Goal: Task Accomplishment & Management: Complete application form

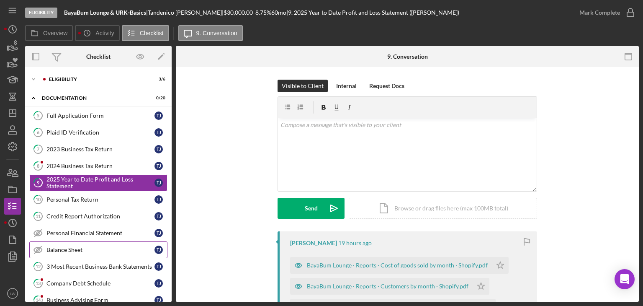
click at [56, 248] on div "Balance Sheet" at bounding box center [100, 249] width 108 height 7
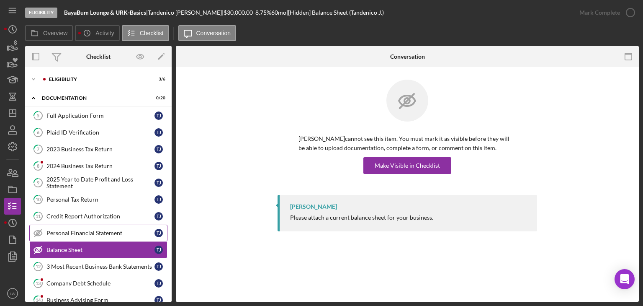
click at [101, 227] on link "Personal Financial Statement Personal Financial Statement T J" at bounding box center [98, 233] width 138 height 17
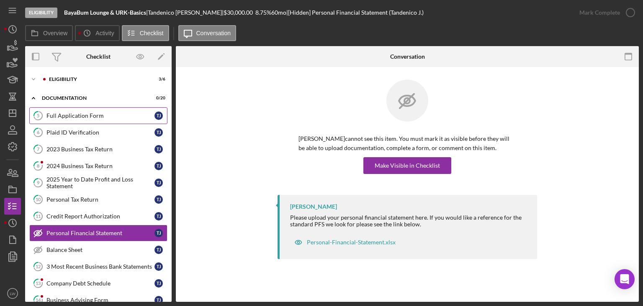
click at [68, 116] on div "Full Application Form" at bounding box center [100, 115] width 108 height 7
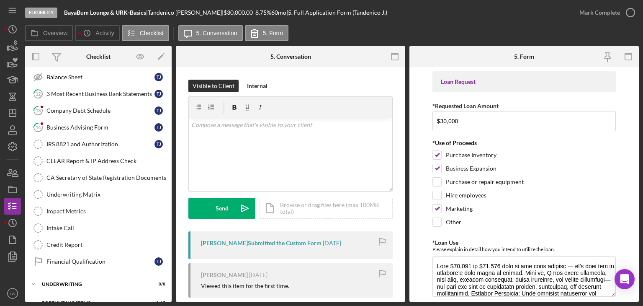
scroll to position [183, 0]
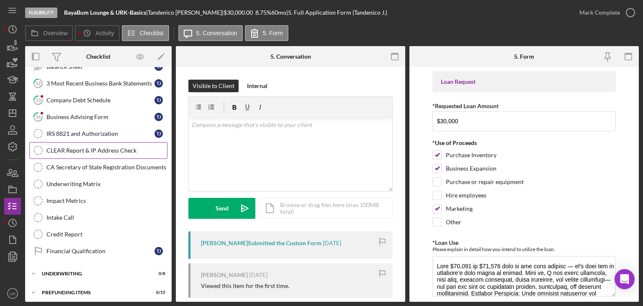
click at [88, 147] on div "CLEAR Report & IP Address Check" at bounding box center [106, 150] width 121 height 7
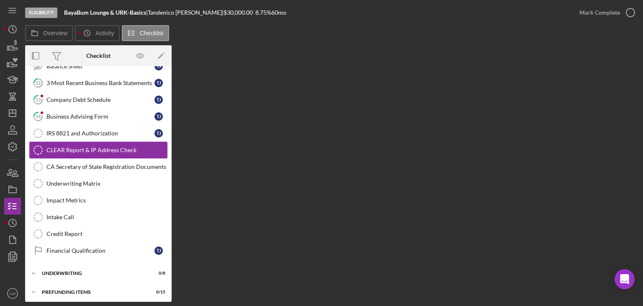
scroll to position [183, 0]
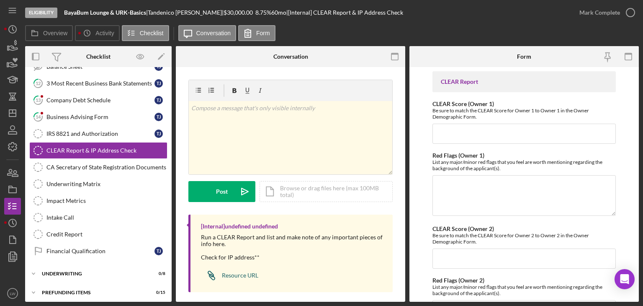
click at [246, 275] on div "Resource URL" at bounding box center [240, 275] width 36 height 7
click at [60, 182] on div "Underwriting Matrix" at bounding box center [106, 184] width 121 height 7
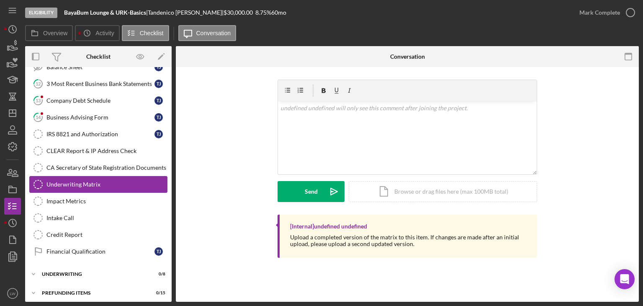
scroll to position [183, 0]
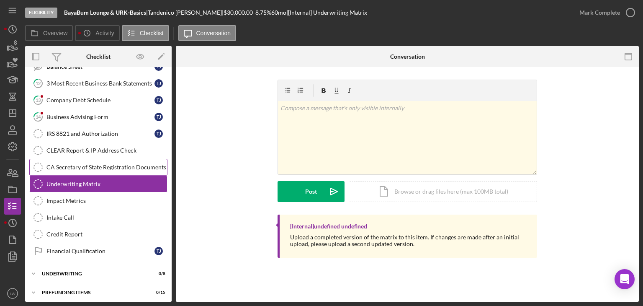
click at [63, 164] on div "CA Secretary of State Registration Documents" at bounding box center [106, 167] width 121 height 7
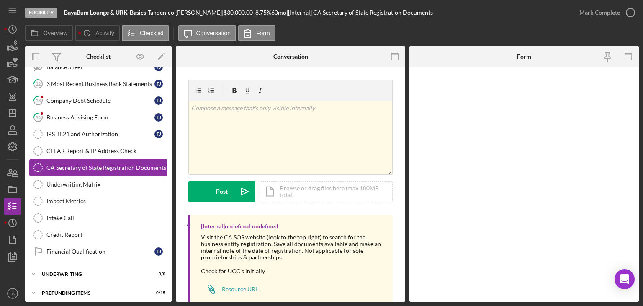
scroll to position [183, 0]
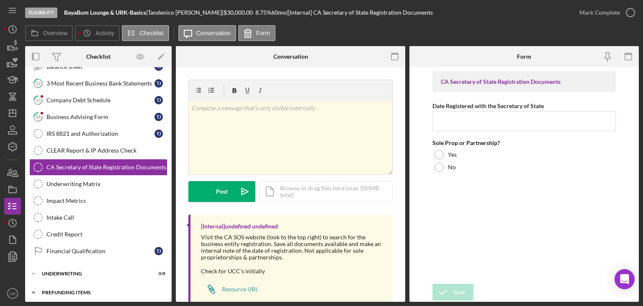
click at [82, 290] on div "Prefunding Items" at bounding box center [101, 292] width 119 height 5
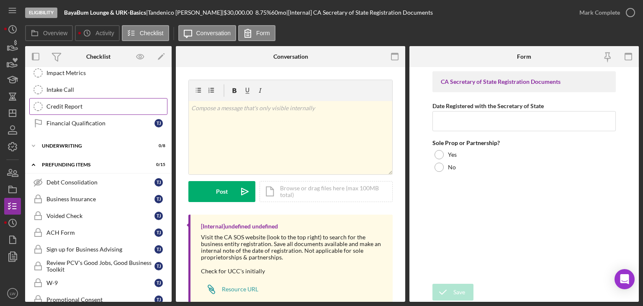
scroll to position [436, 0]
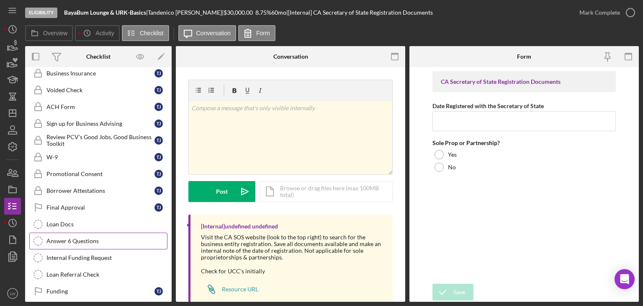
click at [105, 238] on div "Answer 6 Questions" at bounding box center [106, 241] width 121 height 7
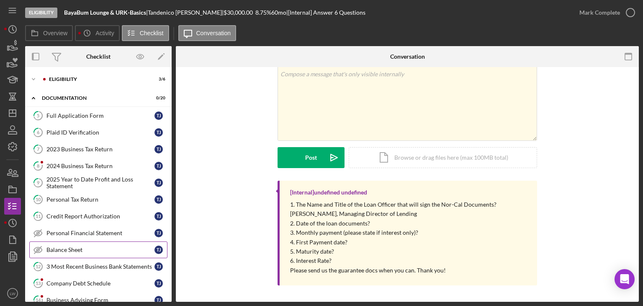
click at [93, 248] on div "Balance Sheet" at bounding box center [100, 249] width 108 height 7
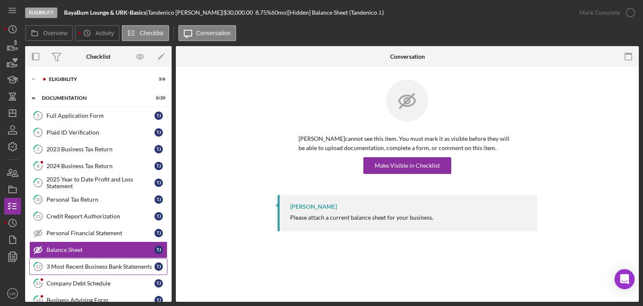
click at [101, 264] on div "3 Most Recent Business Bank Statements" at bounding box center [100, 266] width 108 height 7
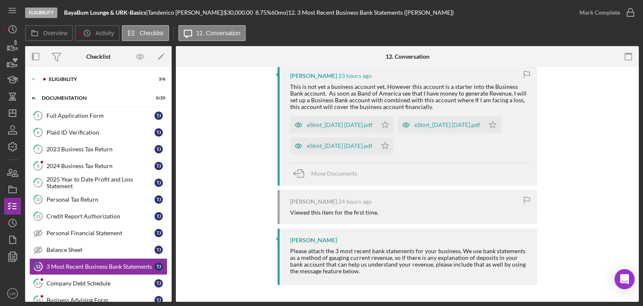
scroll to position [188, 0]
click at [337, 121] on div "eStmt_[DATE] [DATE].pdf" at bounding box center [340, 124] width 66 height 7
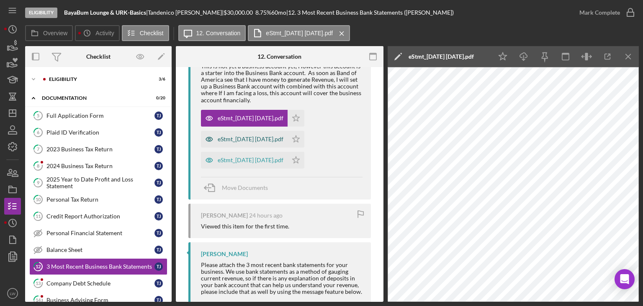
click at [284, 140] on div "eStmt_[DATE] [DATE].pdf" at bounding box center [251, 139] width 66 height 7
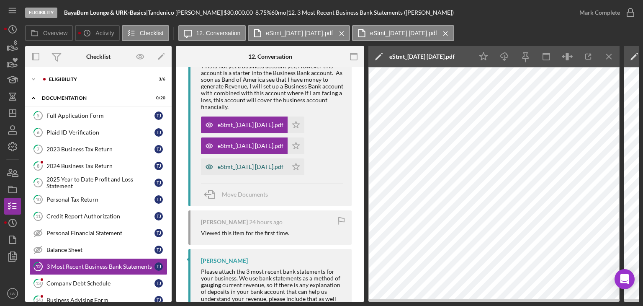
click at [230, 165] on div "eStmt_[DATE] [DATE].pdf" at bounding box center [251, 166] width 66 height 7
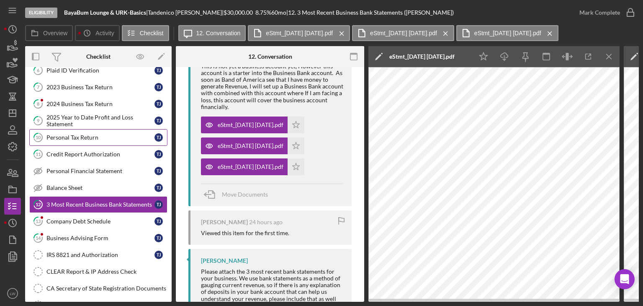
scroll to position [84, 0]
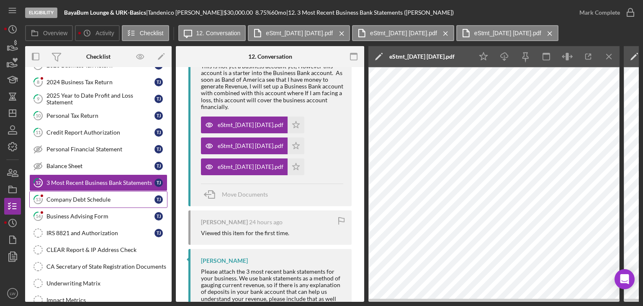
click at [112, 199] on div "Company Debt Schedule" at bounding box center [100, 199] width 108 height 7
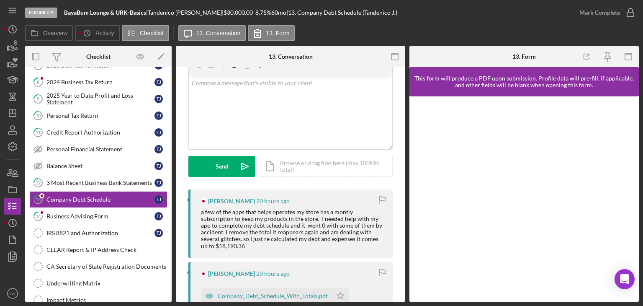
scroll to position [126, 0]
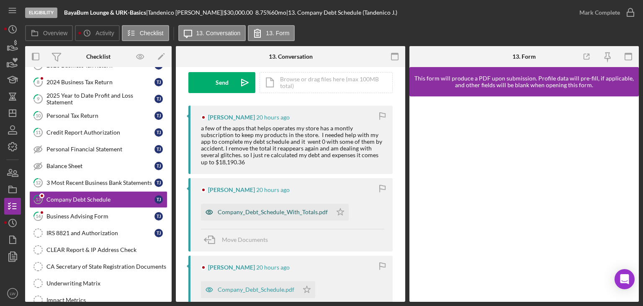
click at [294, 214] on div "Company_Debt_Schedule_With_Totals.pdf" at bounding box center [273, 212] width 110 height 7
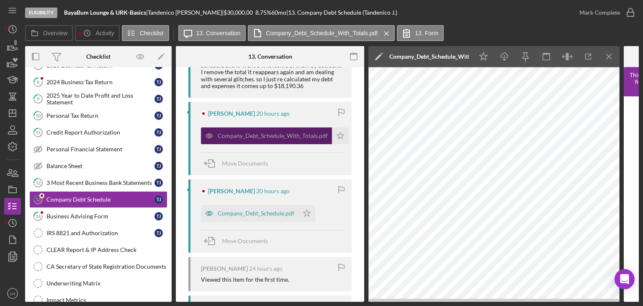
scroll to position [209, 0]
